Goal: Register for event/course

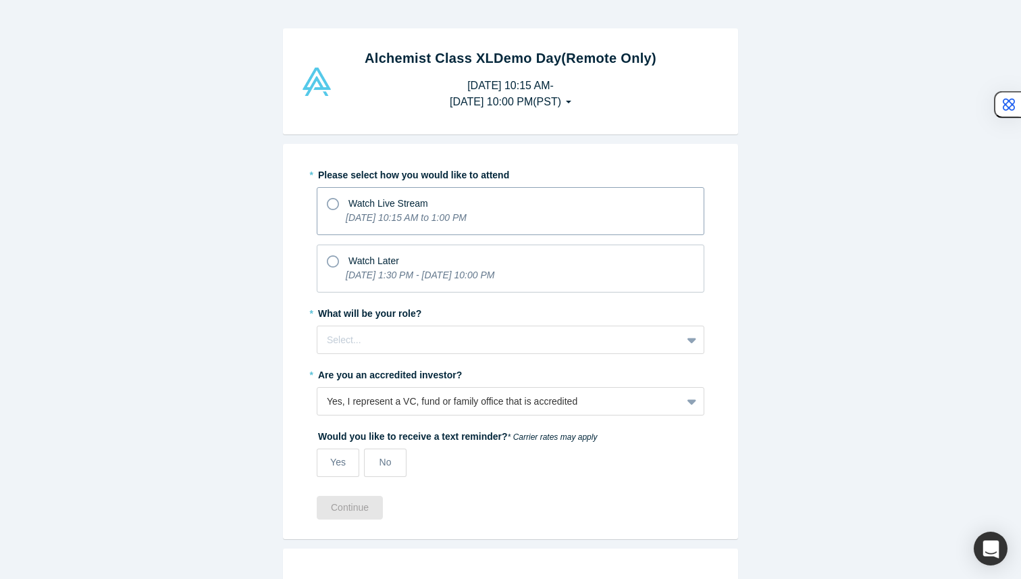
click at [465, 217] on icon "[DATE] 10:15 AM to 1:00 PM" at bounding box center [406, 217] width 121 height 11
click at [0, 0] on input "Watch Live Stream [DATE] 10:15 AM to 1:00 PM" at bounding box center [0, 0] width 0 height 0
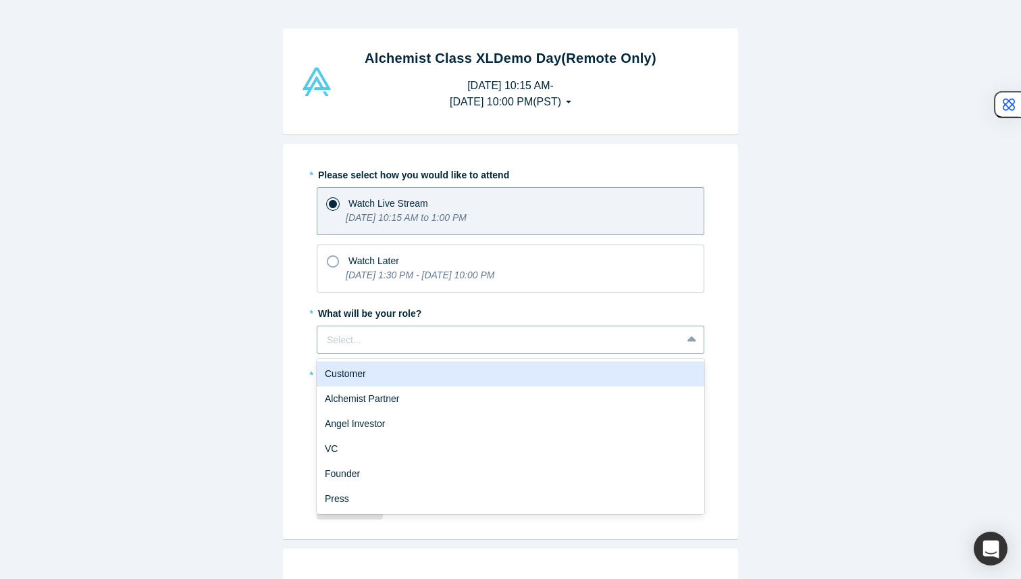
click at [427, 341] on div at bounding box center [499, 339] width 345 height 17
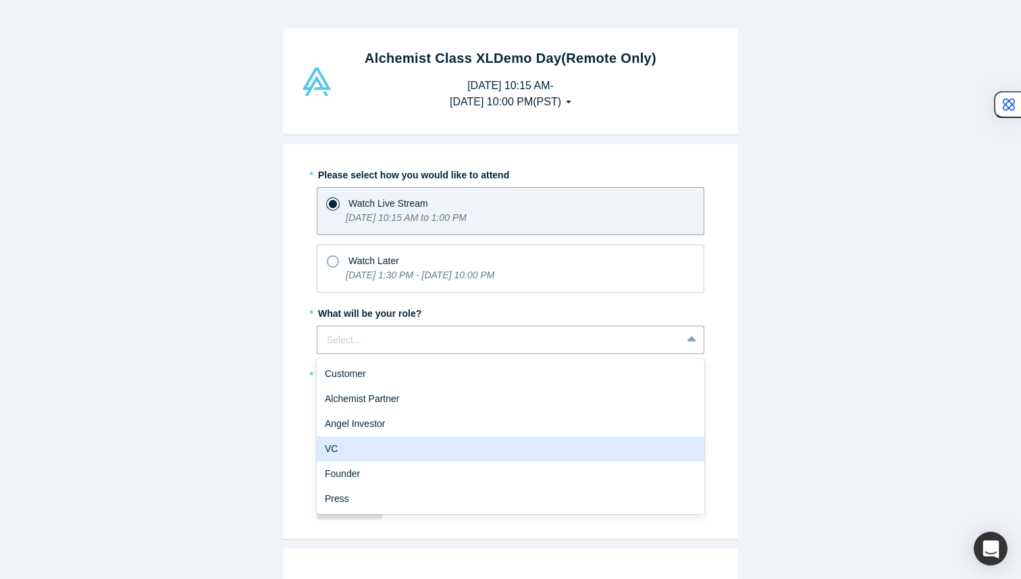
click at [400, 446] on div "VC" at bounding box center [510, 448] width 387 height 25
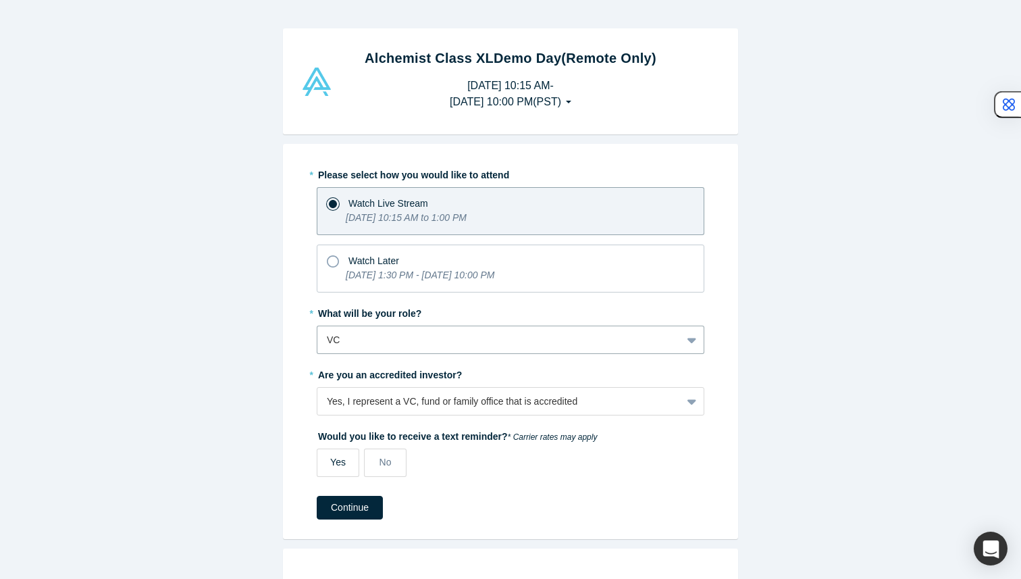
click at [333, 462] on span "Yes" at bounding box center [338, 461] width 16 height 11
click at [0, 0] on input "Yes" at bounding box center [0, 0] width 0 height 0
select select "US"
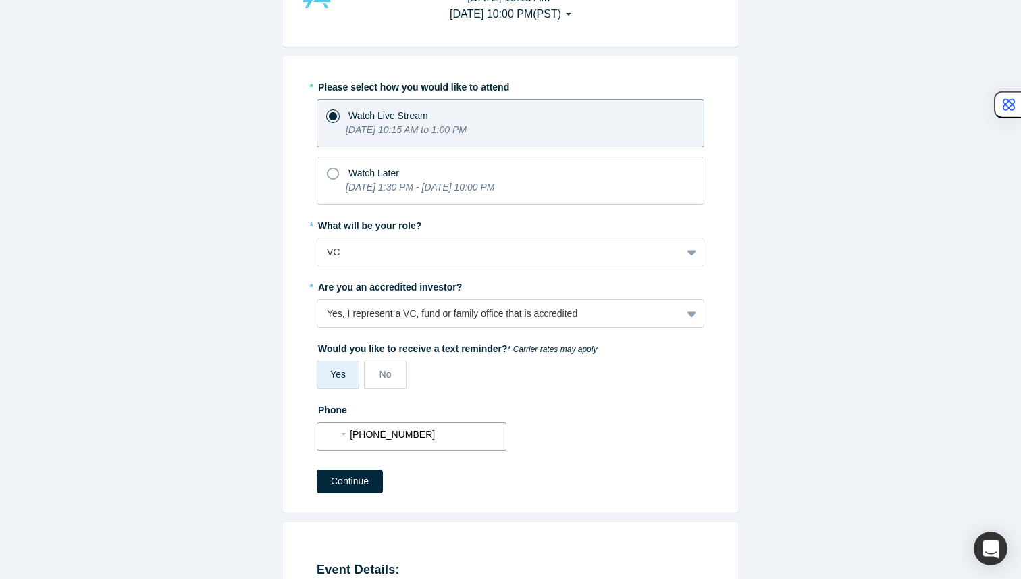
scroll to position [126, 0]
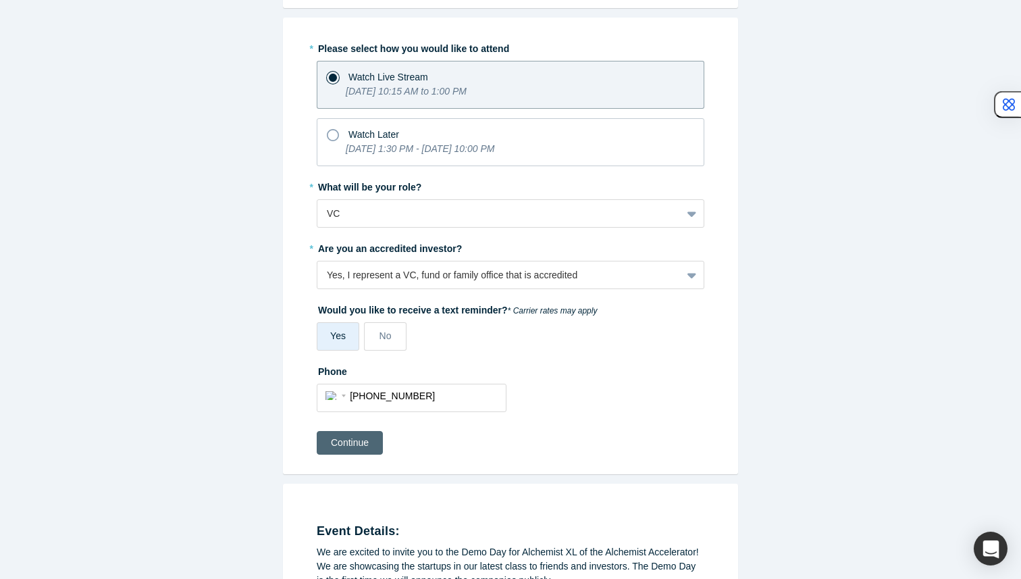
click at [349, 450] on button "Continue" at bounding box center [350, 443] width 66 height 24
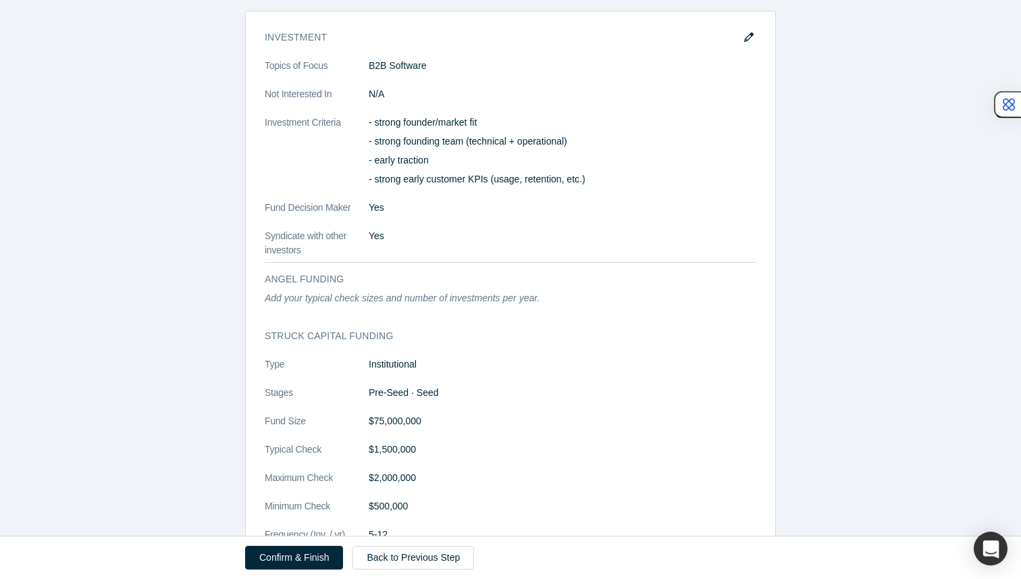
scroll to position [996, 0]
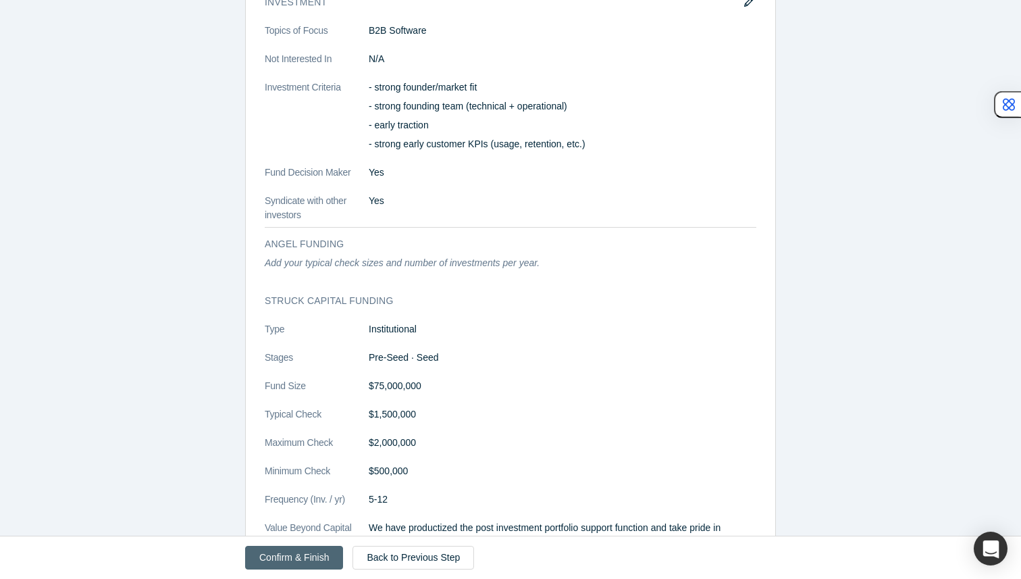
click at [315, 555] on button "Confirm & Finish" at bounding box center [294, 557] width 98 height 24
